Goal: Task Accomplishment & Management: Manage account settings

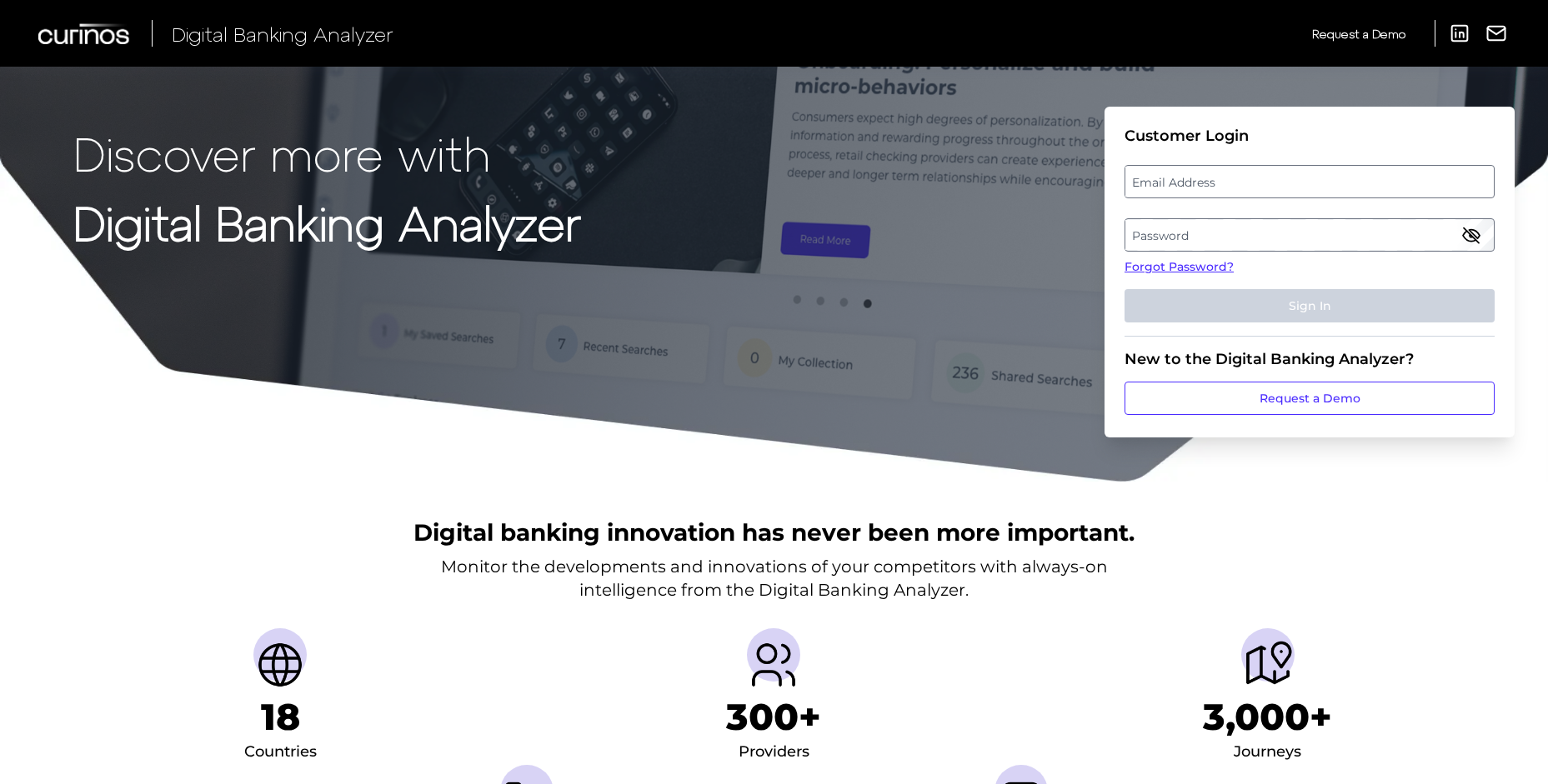
click at [1175, 176] on label "Email Address" at bounding box center [1309, 182] width 368 height 30
click at [1175, 176] on input "email" at bounding box center [1310, 182] width 370 height 33
click at [1176, 183] on input "Email Address" at bounding box center [1310, 182] width 370 height 33
type input "megan.green@bmo.com"
click at [1276, 244] on label "Password" at bounding box center [1309, 235] width 368 height 30
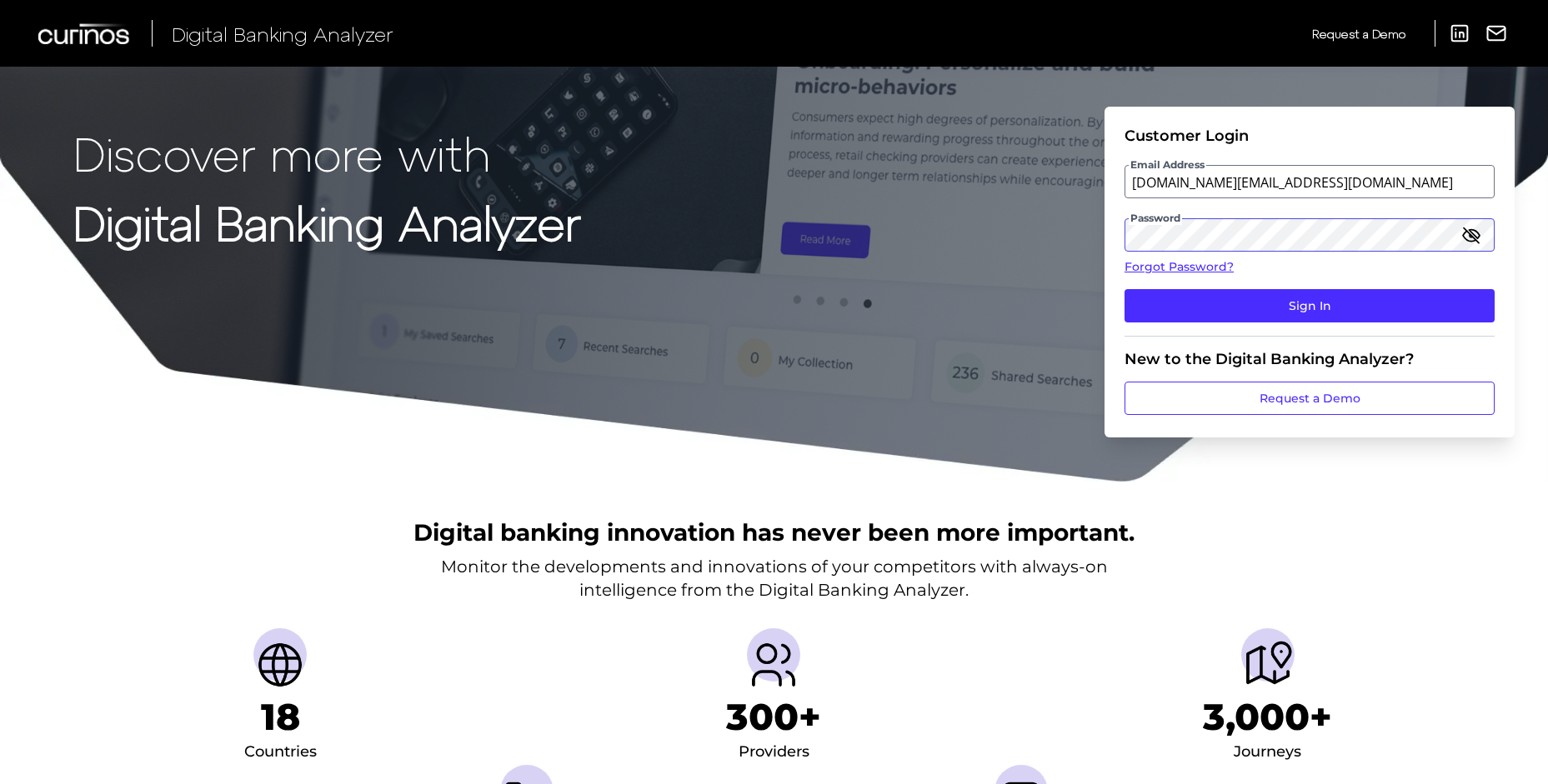
click at [1125, 289] on button "Sign In" at bounding box center [1310, 306] width 370 height 33
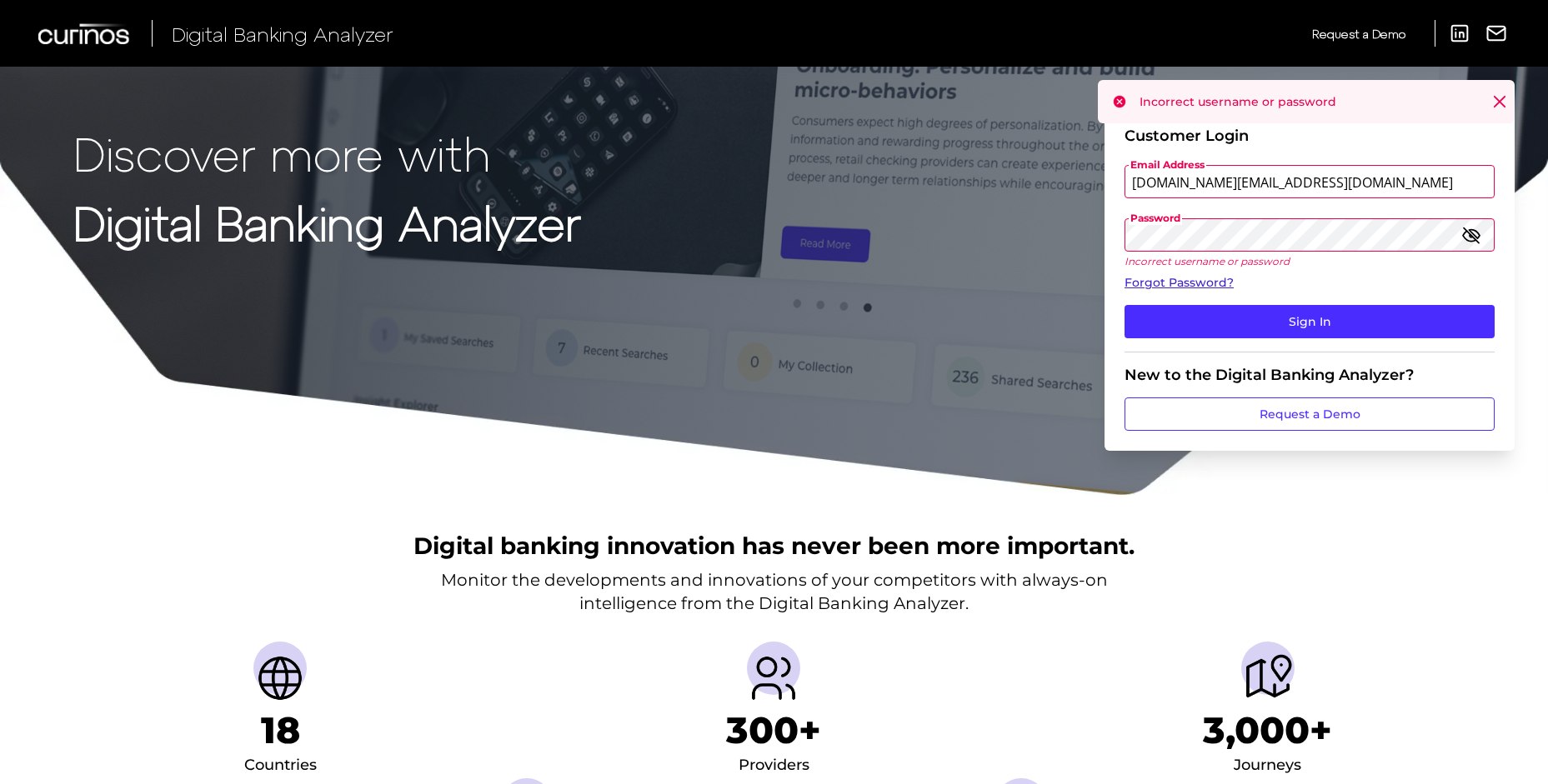
click at [1195, 278] on link "Forgot Password?" at bounding box center [1310, 283] width 370 height 17
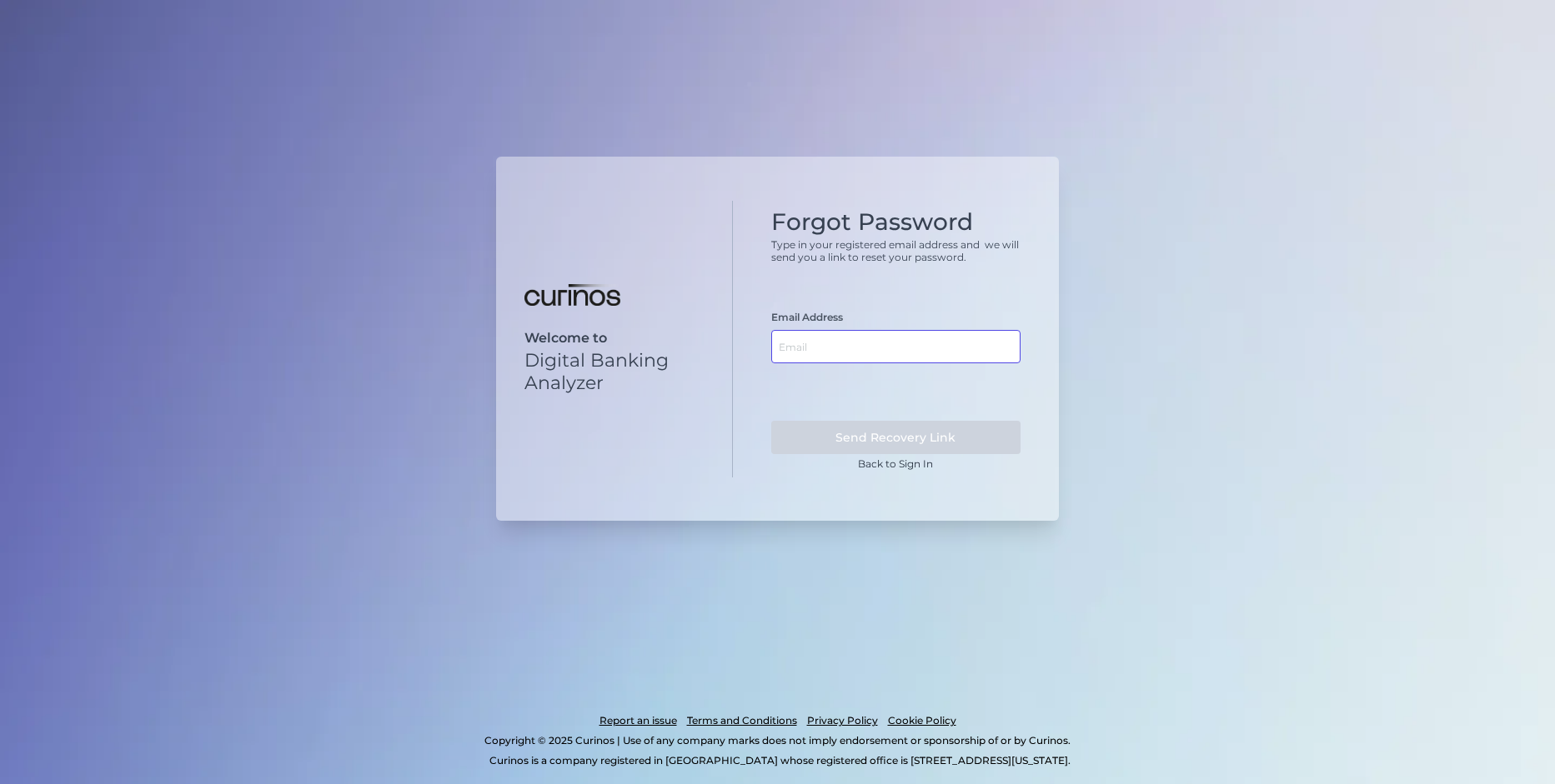
click at [794, 343] on input "text" at bounding box center [896, 347] width 250 height 33
click at [793, 343] on input "text" at bounding box center [896, 347] width 250 height 33
click at [826, 353] on input "text" at bounding box center [896, 347] width 250 height 33
type input "n"
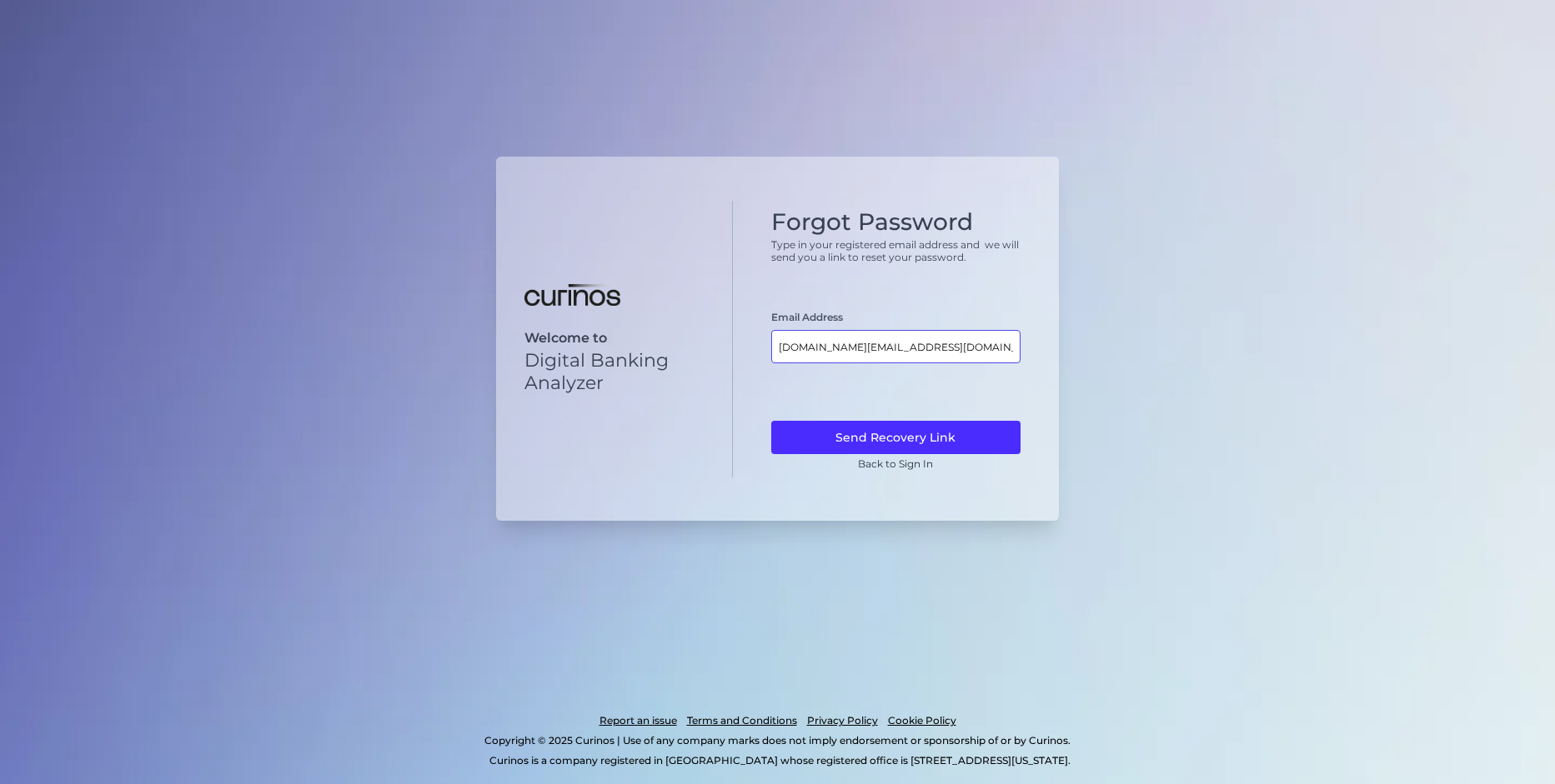
type input "megan.green@bmo.com"
click at [771, 421] on button "Send Recovery Link" at bounding box center [896, 437] width 250 height 33
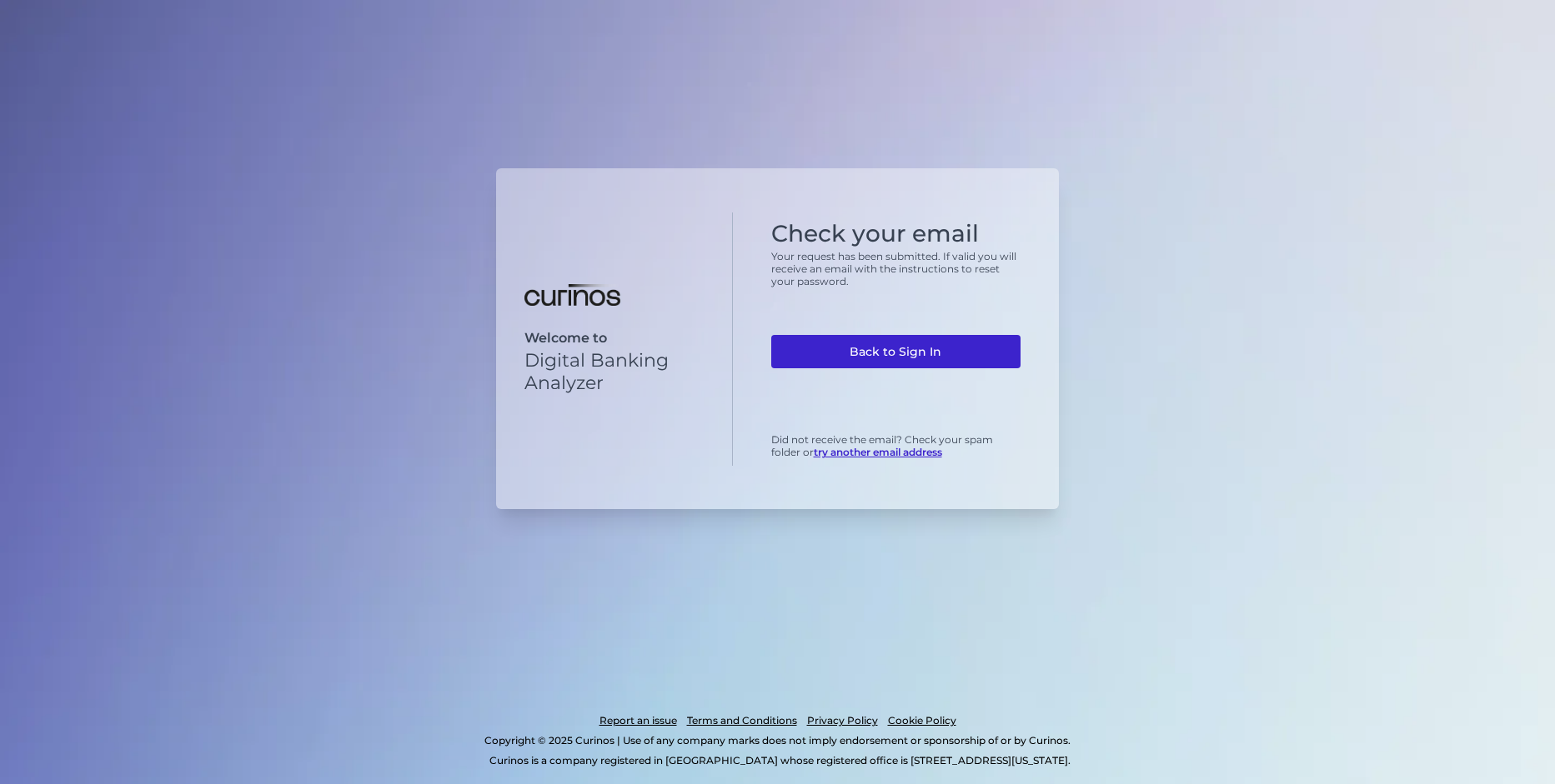
click at [974, 347] on link "Back to Sign In" at bounding box center [896, 352] width 250 height 33
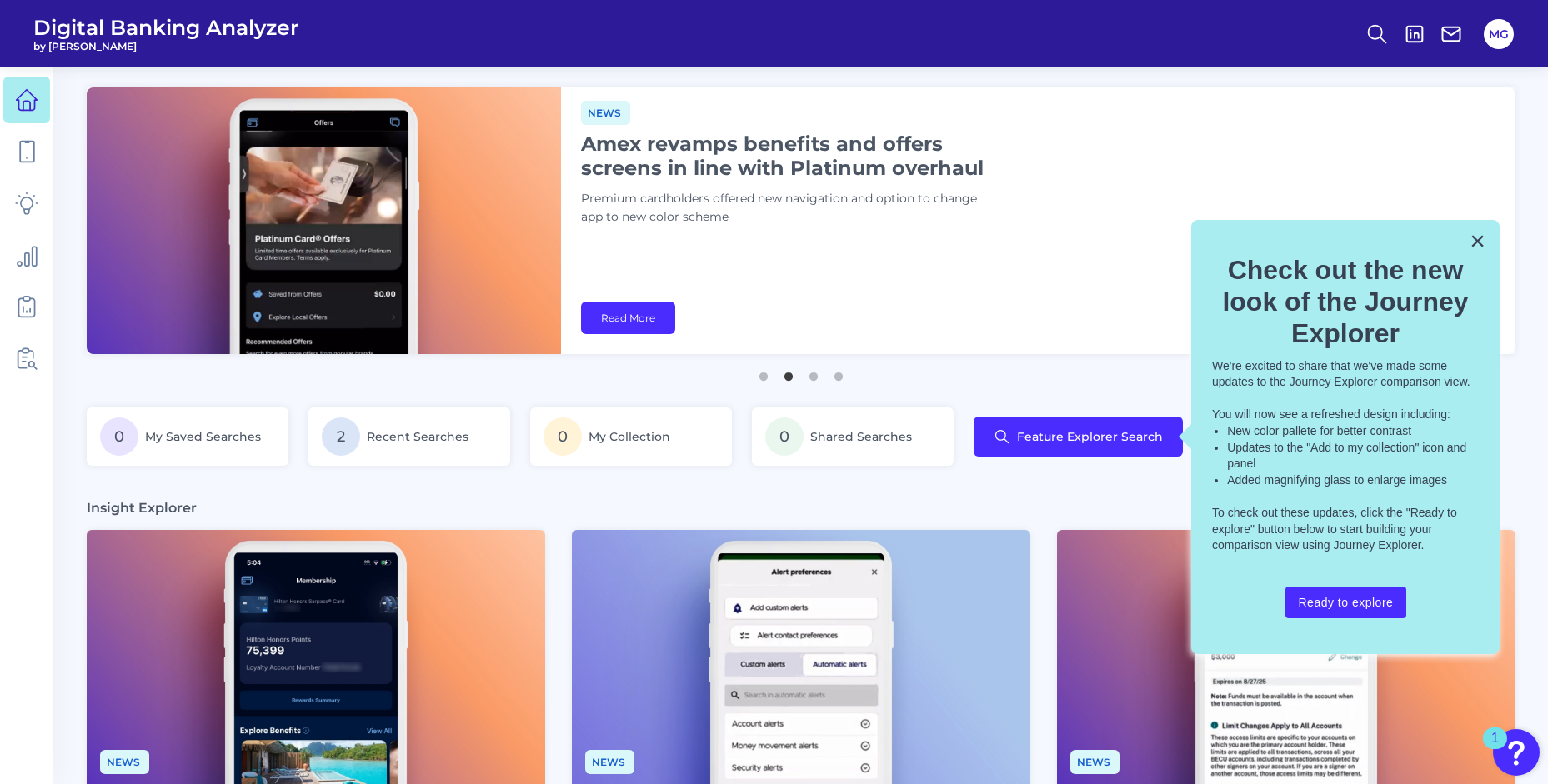
click at [1477, 253] on button "×" at bounding box center [1478, 241] width 16 height 27
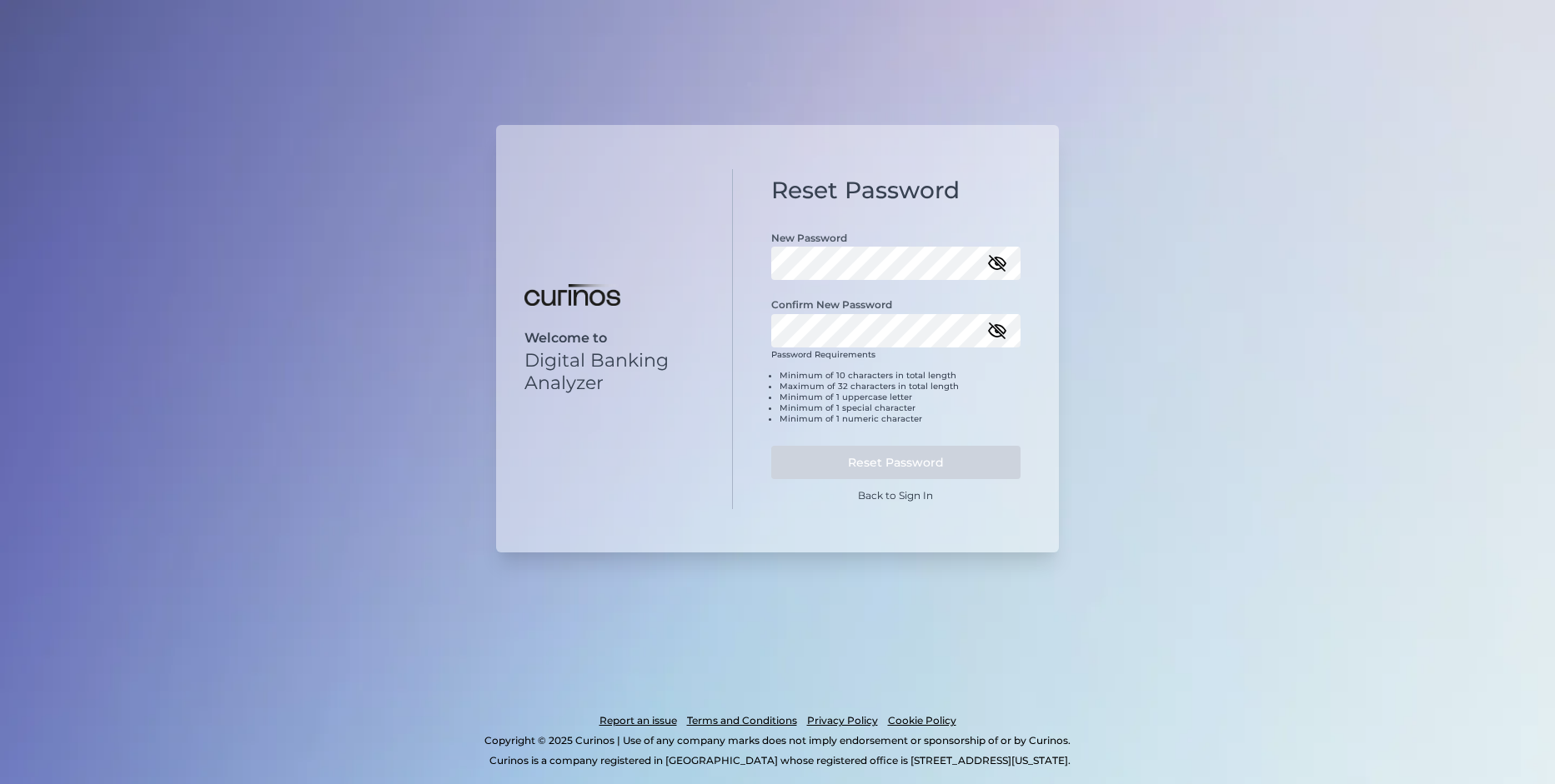
click at [1006, 265] on icon "button" at bounding box center [997, 263] width 20 height 20
click at [771, 446] on button "Reset Password" at bounding box center [896, 462] width 250 height 33
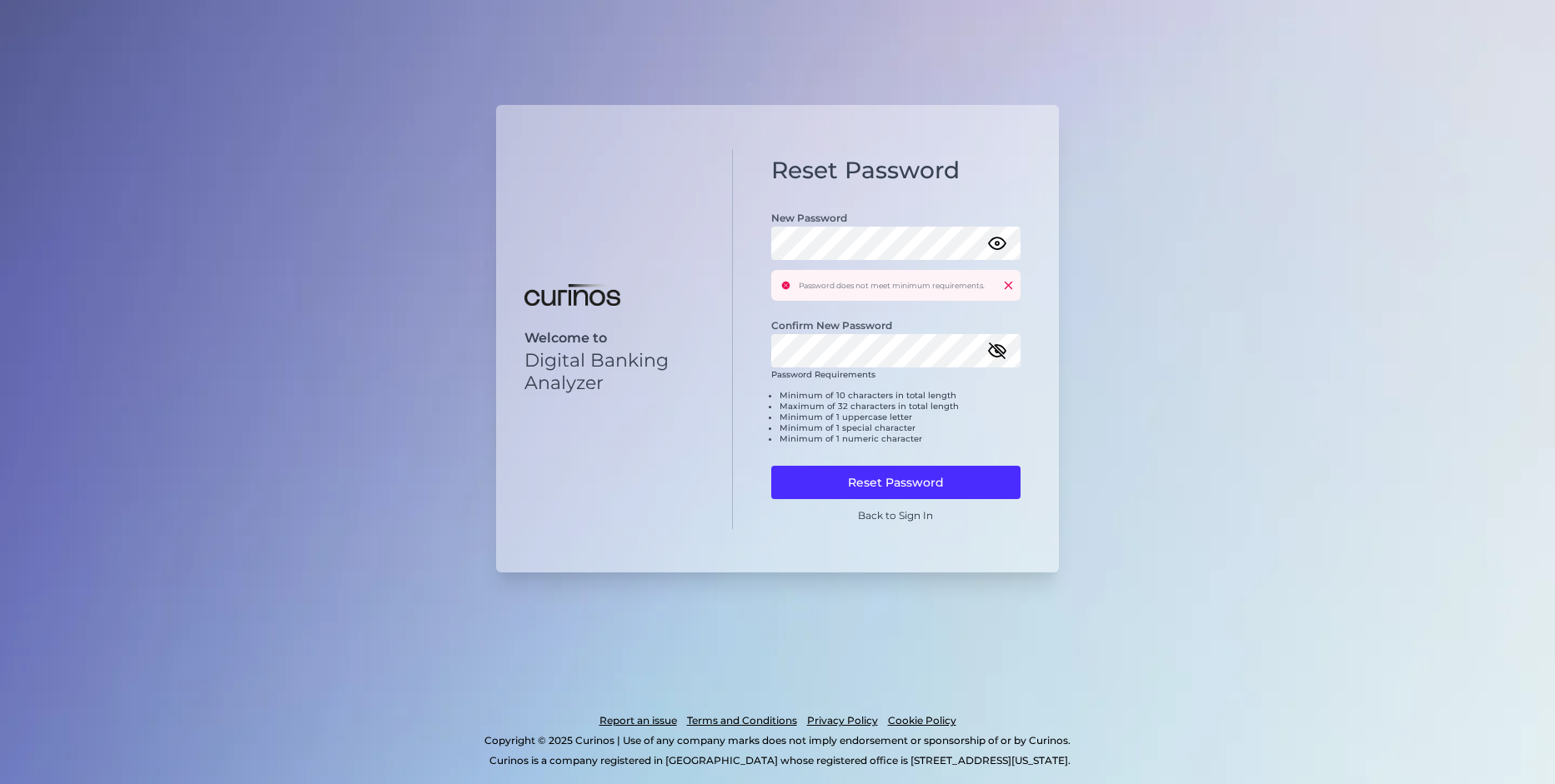
click at [999, 345] on icon "button" at bounding box center [996, 350] width 17 height 11
click at [835, 220] on label "New Password" at bounding box center [808, 218] width 76 height 12
click at [957, 389] on div "Password Requirements Minimum of 10 characters in total length Maximum of 32 ch…" at bounding box center [896, 414] width 250 height 89
click at [940, 487] on button "Reset Password" at bounding box center [896, 482] width 250 height 33
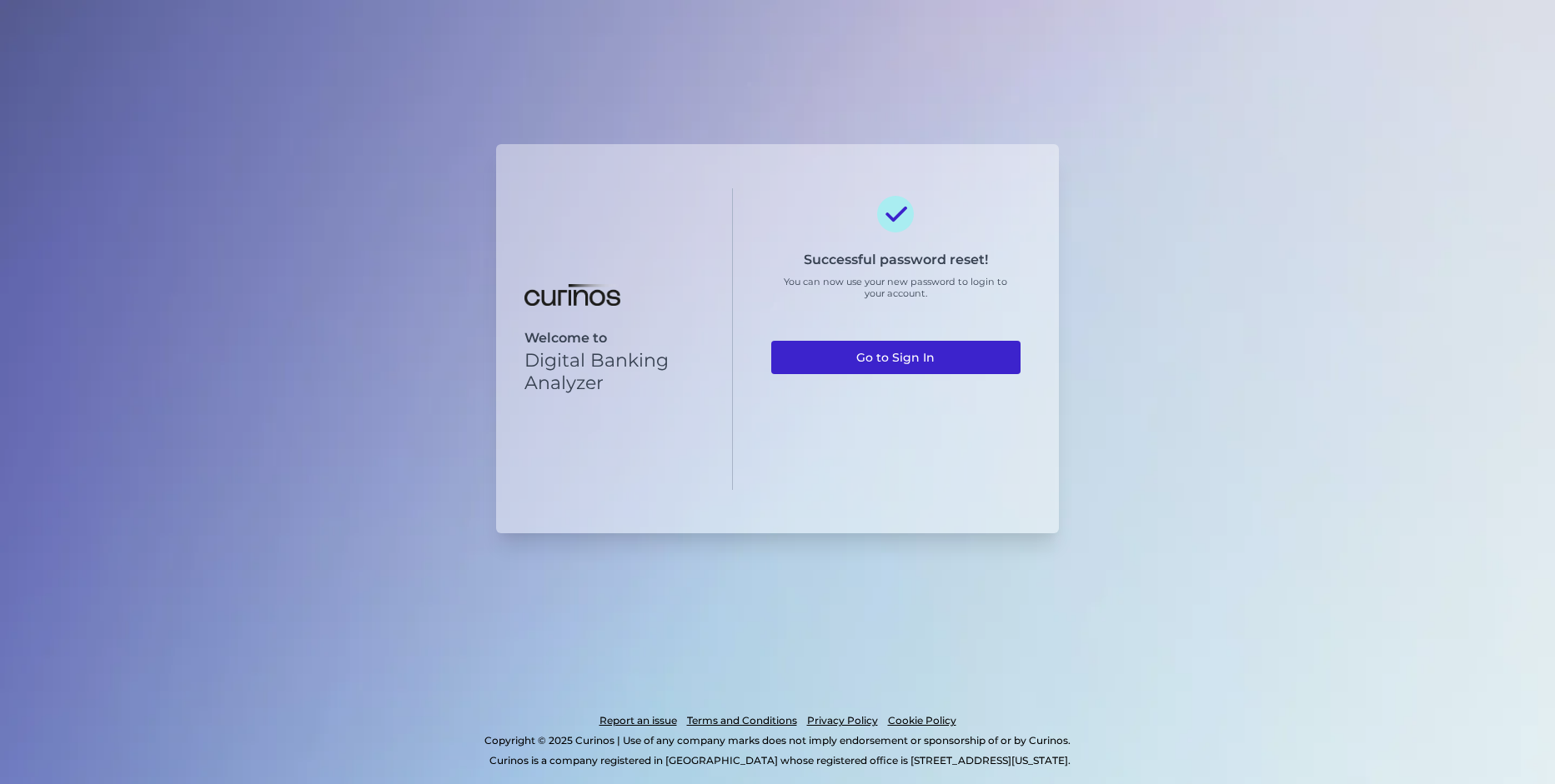
click at [861, 353] on link "Go to Sign In" at bounding box center [896, 357] width 250 height 33
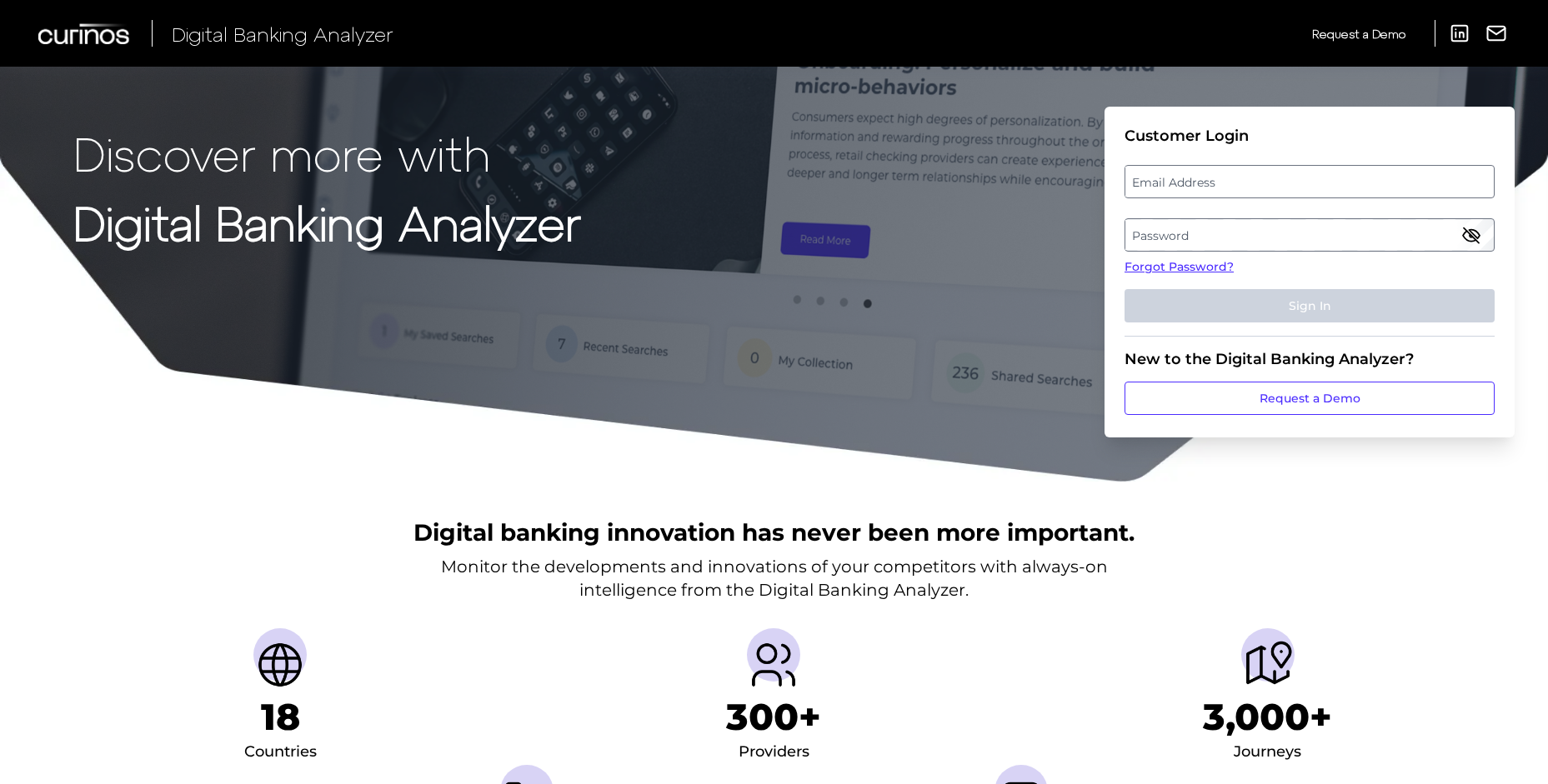
click at [1212, 181] on label "Email Address" at bounding box center [1309, 182] width 368 height 30
click at [1212, 181] on input "email" at bounding box center [1310, 182] width 370 height 33
type input "megan.green@bmo.com"
drag, startPoint x: 1207, startPoint y: 213, endPoint x: 1209, endPoint y: 226, distance: 13.2
click at [1206, 216] on fieldset "Customer Login Email Address megan.green@bmo.com Password Forgot Password? Sign…" at bounding box center [1310, 232] width 370 height 210
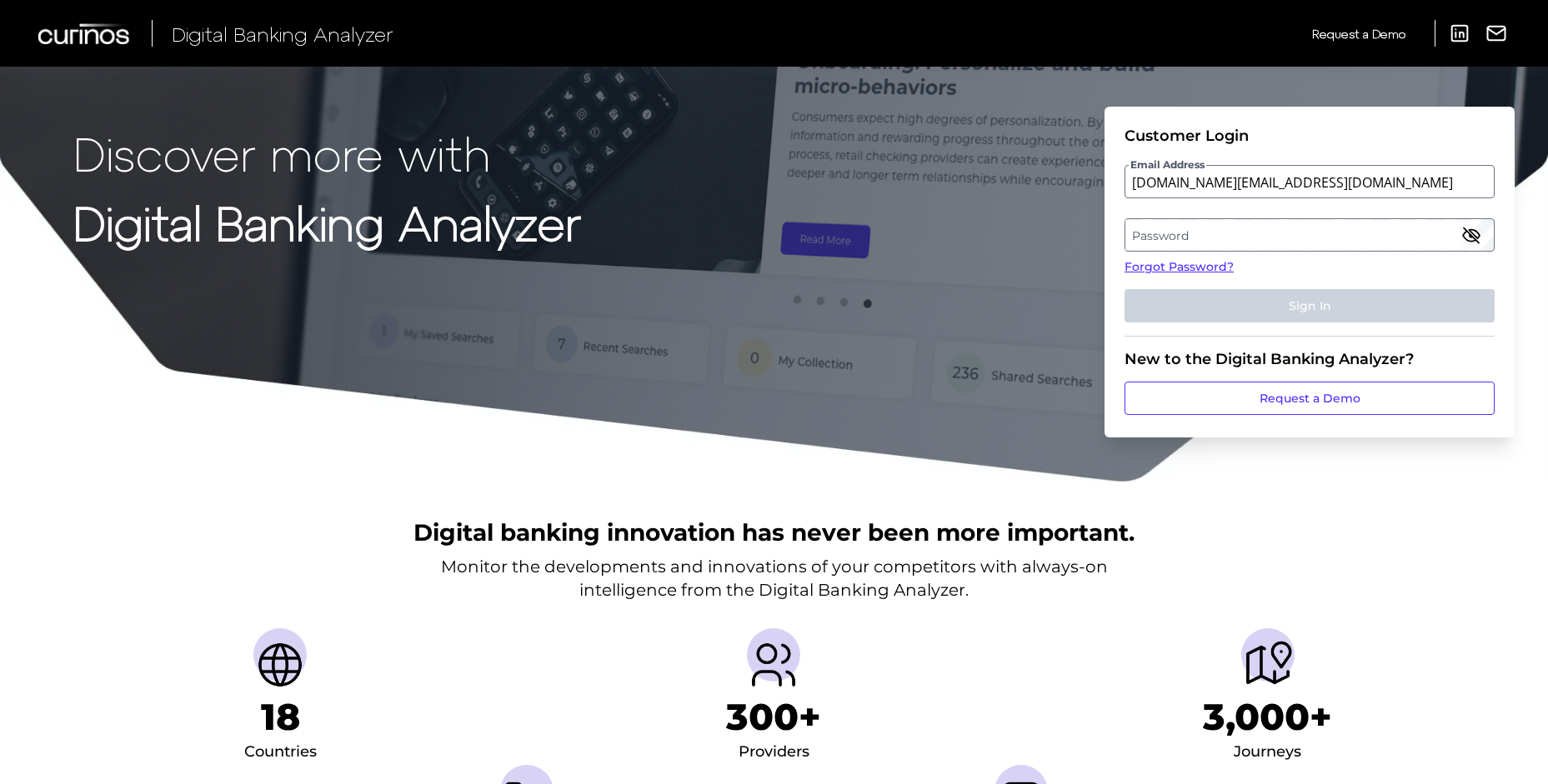
click at [1209, 227] on label "Password" at bounding box center [1309, 235] width 368 height 30
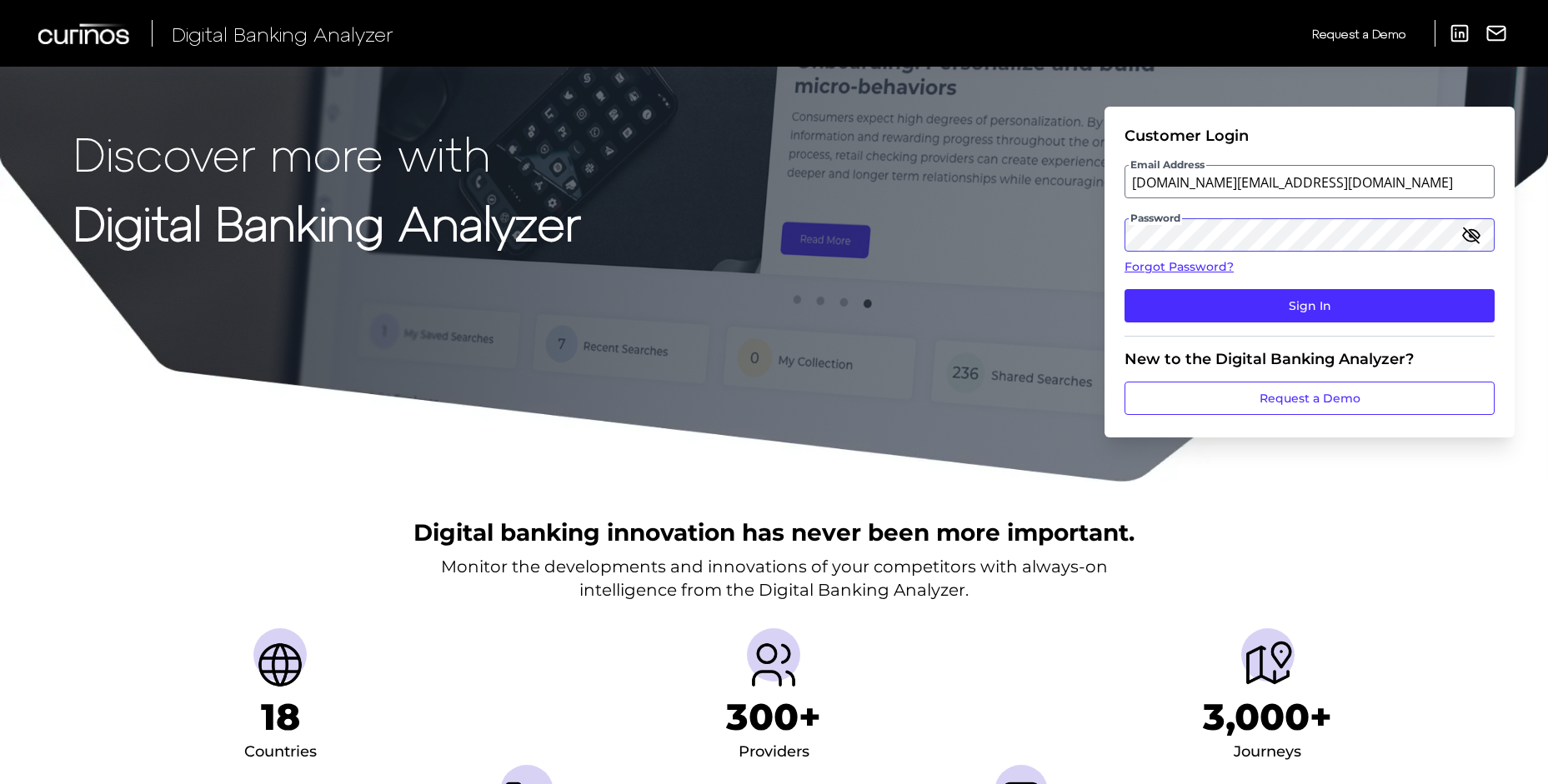
click at [1125, 289] on button "Sign In" at bounding box center [1310, 306] width 370 height 33
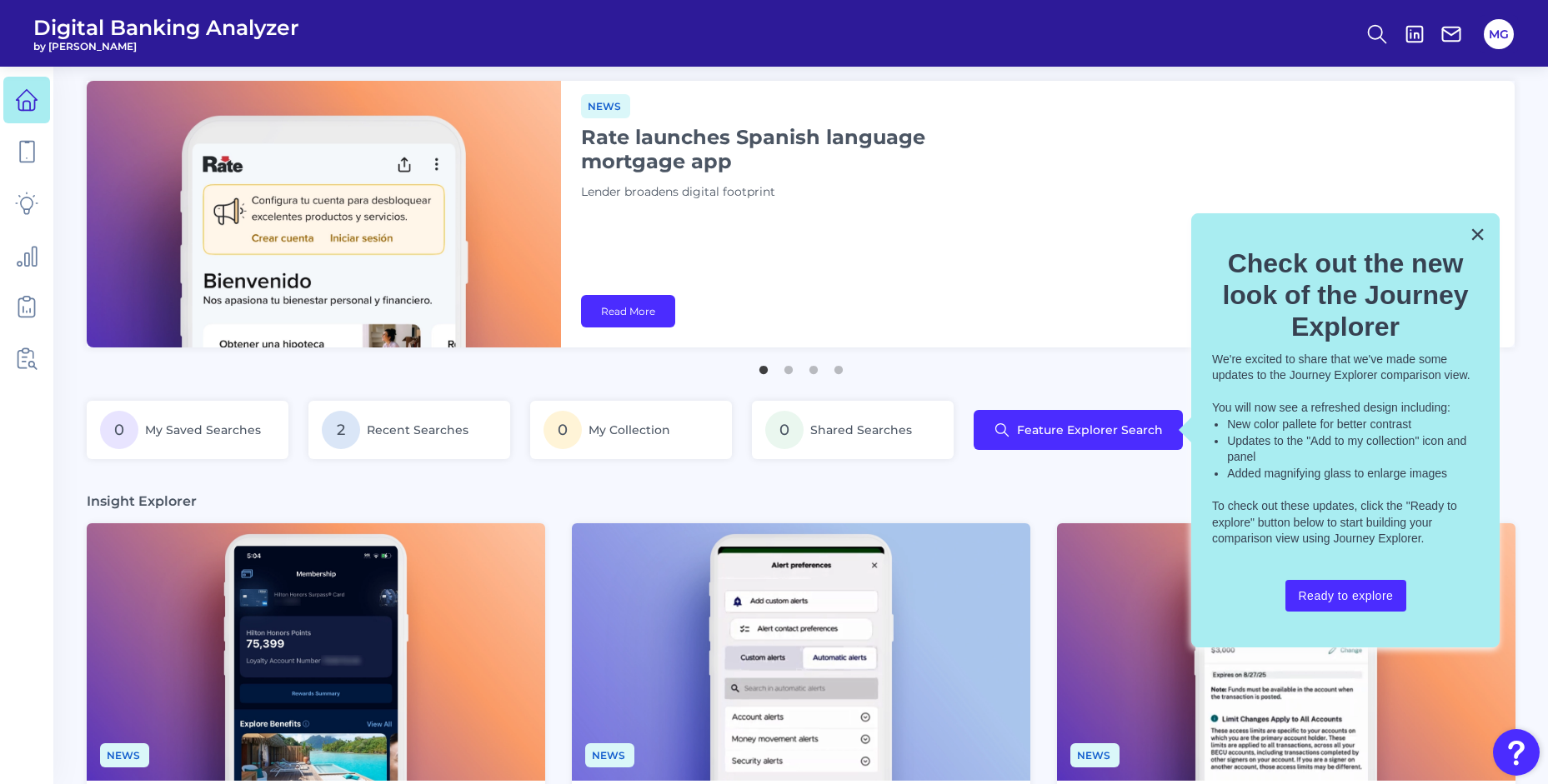
scroll to position [12, 0]
